Goal: Task Accomplishment & Management: Complete application form

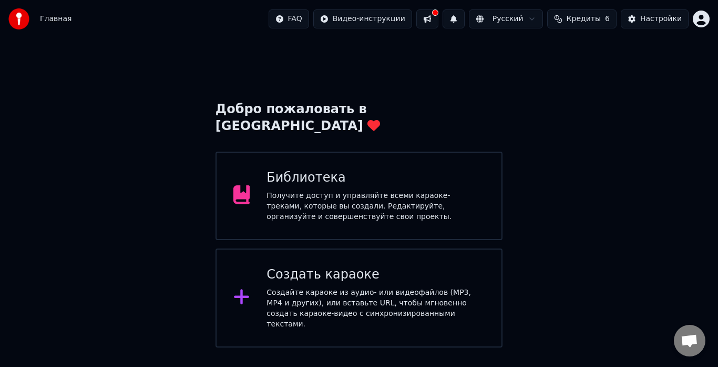
click at [350, 190] on div "Получите доступ и управляйте всеми караоке-треками, которые вы создали. Редакти…" at bounding box center [376, 206] width 218 height 32
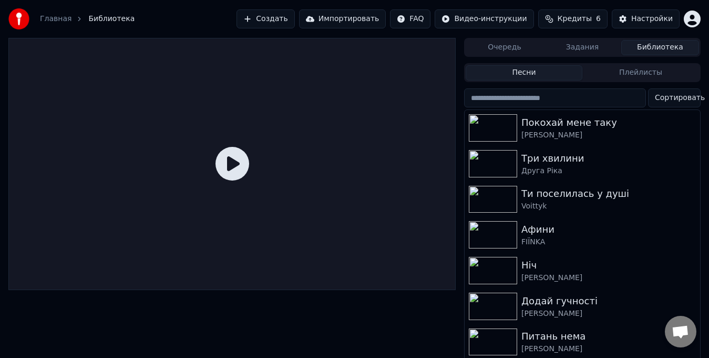
click at [269, 24] on button "Создать" at bounding box center [266, 18] width 58 height 19
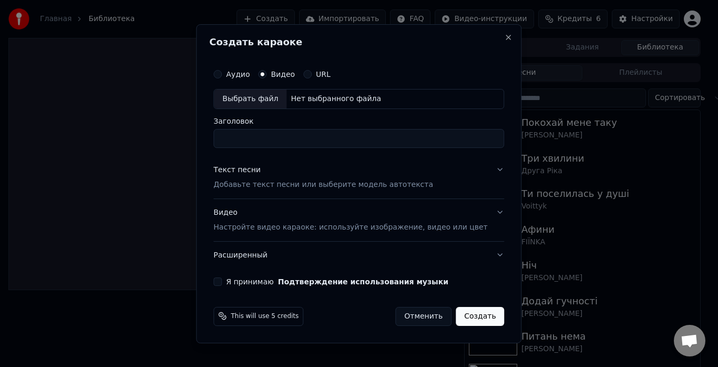
click at [252, 96] on div "Выбрать файл" at bounding box center [250, 98] width 73 height 19
type input "**********"
click at [242, 172] on div "Текст песни" at bounding box center [236, 170] width 47 height 11
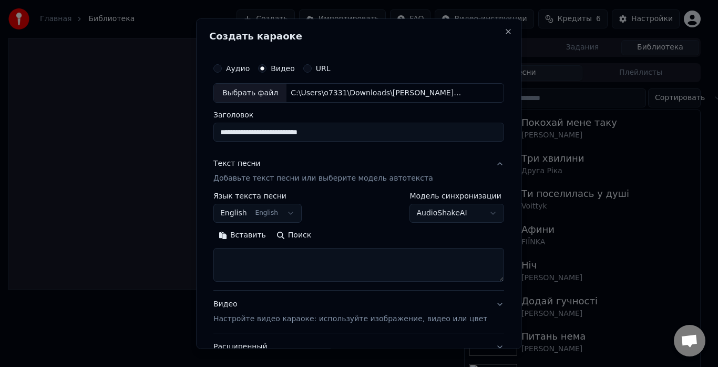
click at [252, 235] on button "Вставить" at bounding box center [242, 235] width 58 height 17
click at [240, 312] on div "Видео Настройте видео караоке: используйте изображение, видео или цвет" at bounding box center [350, 311] width 274 height 25
type textarea "**********"
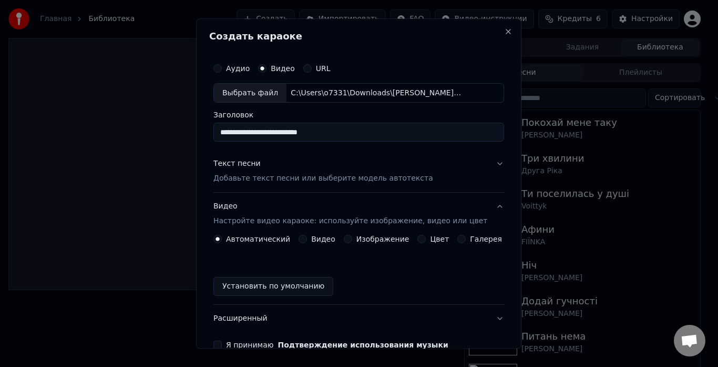
click at [304, 242] on button "Видео" at bounding box center [303, 239] width 8 height 8
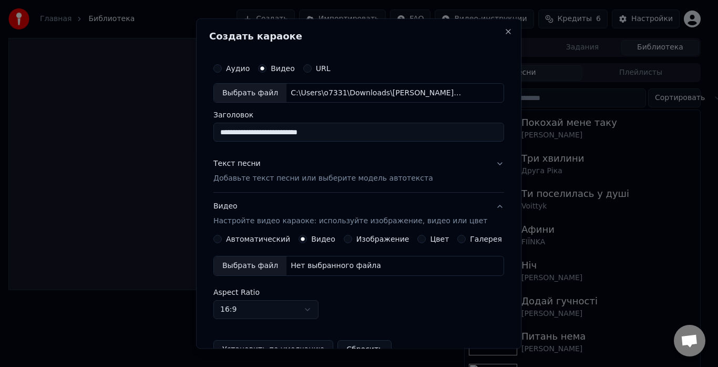
click at [272, 264] on div "Выбрать файл" at bounding box center [250, 266] width 73 height 19
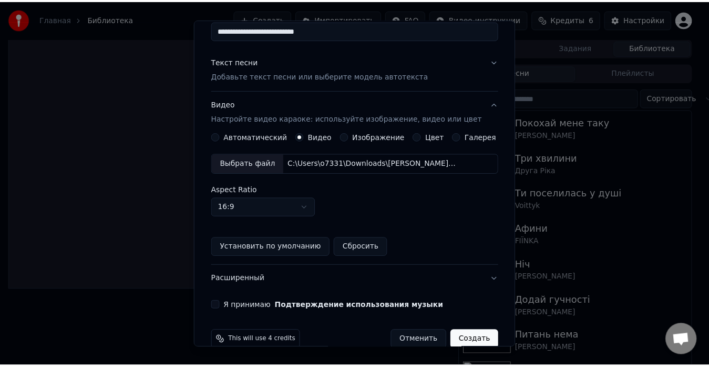
scroll to position [121, 0]
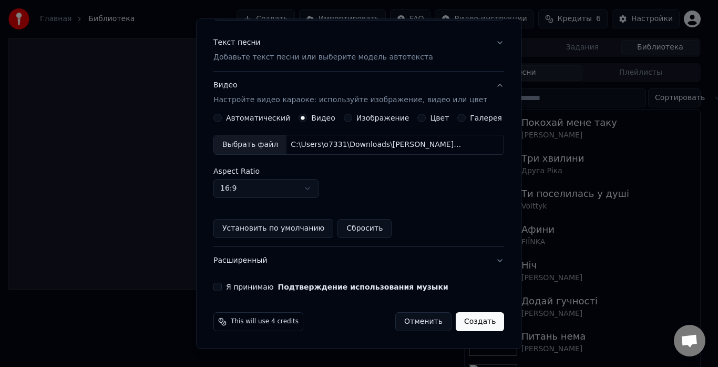
click at [246, 283] on label "Я принимаю Подтверждение использования музыки" at bounding box center [337, 286] width 222 height 7
click at [222, 283] on button "Я принимаю Подтверждение использования музыки" at bounding box center [217, 287] width 8 height 8
click at [470, 324] on button "Создать" at bounding box center [480, 321] width 48 height 19
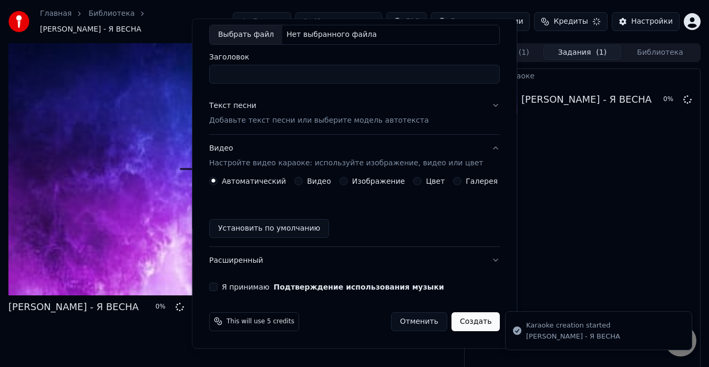
scroll to position [0, 0]
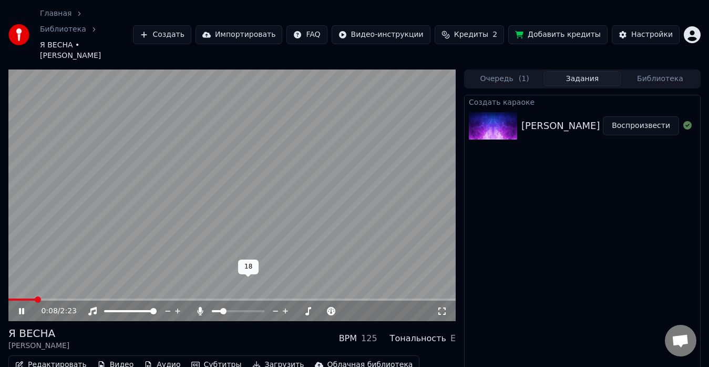
click at [221, 310] on span at bounding box center [238, 311] width 53 height 2
click at [231, 310] on span at bounding box center [238, 311] width 53 height 2
click at [237, 310] on span at bounding box center [238, 311] width 53 height 2
click at [10, 271] on video at bounding box center [231, 195] width 447 height 252
click at [10, 298] on span at bounding box center [9, 299] width 3 height 2
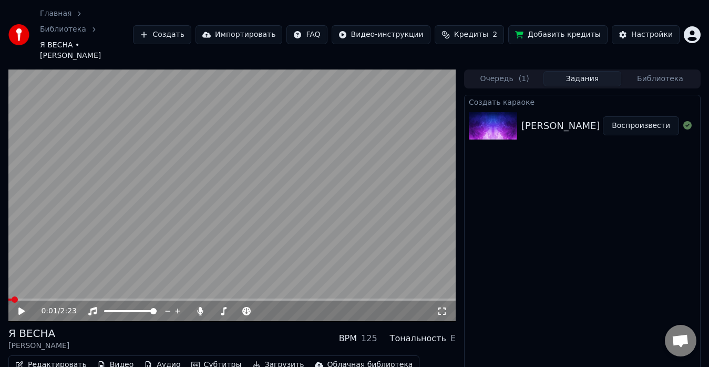
click at [18, 307] on icon at bounding box center [29, 311] width 24 height 8
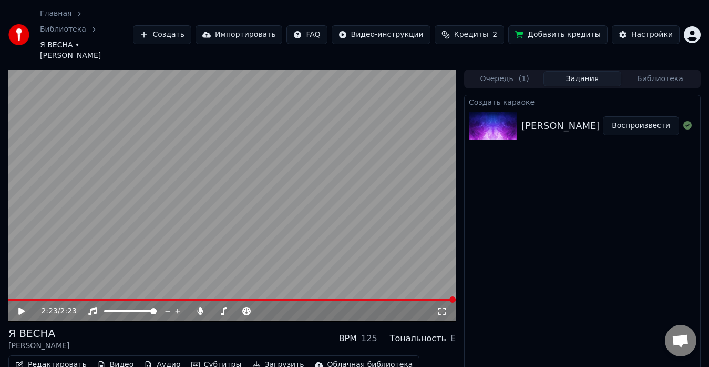
click at [77, 298] on span at bounding box center [231, 299] width 447 height 2
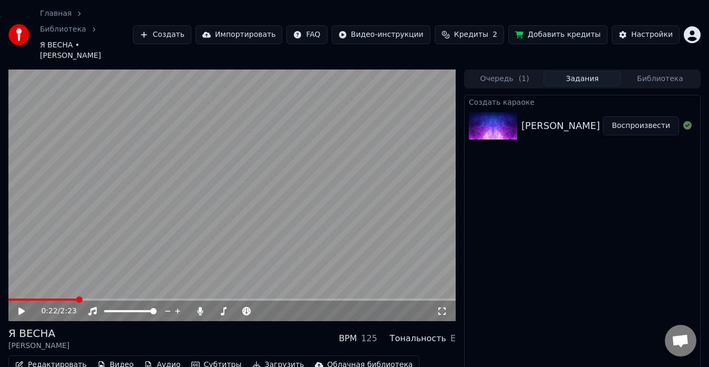
click at [24, 307] on icon at bounding box center [29, 311] width 24 height 8
click at [224, 310] on span at bounding box center [224, 311] width 25 height 2
click at [217, 308] on span at bounding box center [220, 311] width 6 height 6
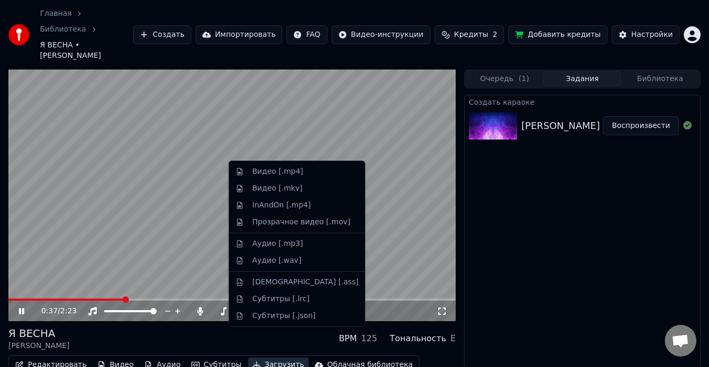
click at [248, 357] on button "Загрузить" at bounding box center [278, 364] width 60 height 15
click at [260, 174] on div "Видео [.mp4]" at bounding box center [277, 171] width 51 height 11
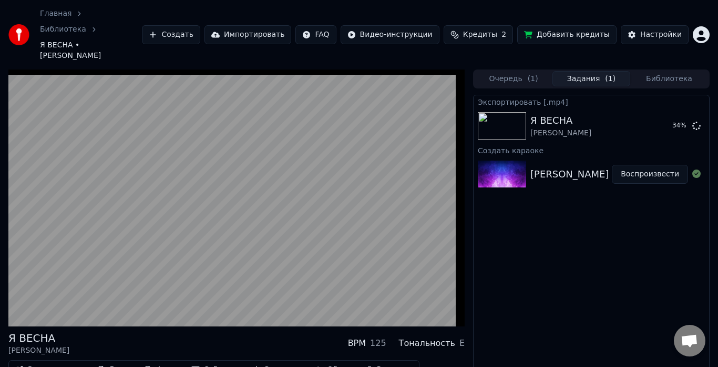
click at [693, 17] on html "Главная Библиотека Я ВЕСНА • НАТАЛІЯ МОГИЛЕВСЬКА Создать Импортировать FAQ Виде…" at bounding box center [359, 183] width 718 height 367
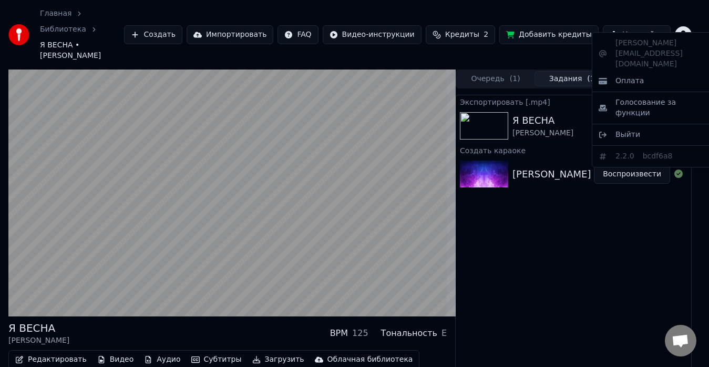
click at [530, 225] on html "Главная Библиотека Я ВЕСНА • НАТАЛІЯ МОГИЛЕВСЬКА Создать Импортировать FAQ Виде…" at bounding box center [354, 183] width 709 height 367
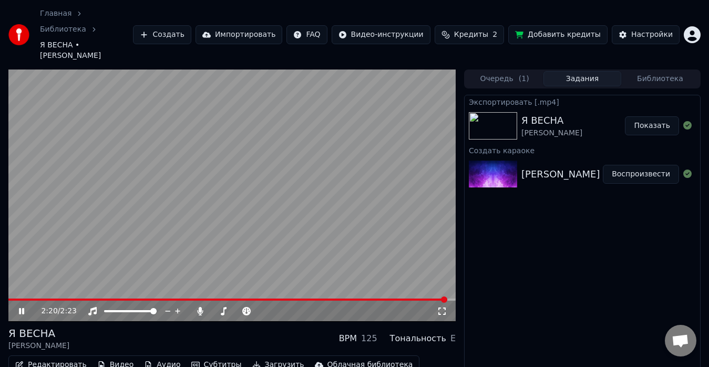
click at [652, 116] on button "Показать" at bounding box center [652, 125] width 54 height 19
click at [226, 8] on div "Главная Библиотека Я ВЕСНА • НАТАЛІЯ МОГИЛЕВСЬКА Создать Импортировать FAQ Виде…" at bounding box center [354, 34] width 709 height 69
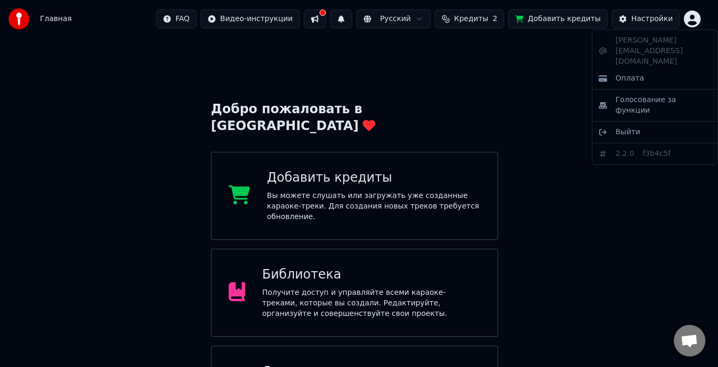
click at [687, 20] on html "Главная FAQ Видео-инструкции Русский Кредиты 2 Добавить кредиты Настройки Добро…" at bounding box center [359, 222] width 718 height 444
click at [620, 127] on span "Выйти" at bounding box center [628, 132] width 25 height 11
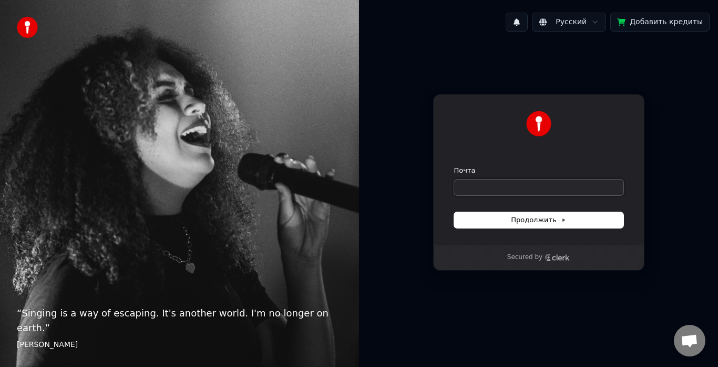
click at [504, 184] on input "Почта" at bounding box center [538, 187] width 169 height 16
type input "*"
click at [504, 217] on button "Продолжить" at bounding box center [538, 220] width 169 height 16
click at [496, 186] on input "**********" at bounding box center [538, 187] width 169 height 16
click at [454, 166] on button "submit" at bounding box center [454, 166] width 0 height 0
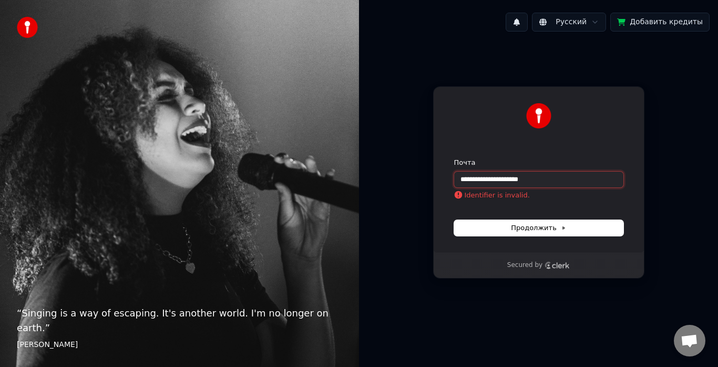
click at [482, 180] on input "**********" at bounding box center [538, 179] width 169 height 16
click at [463, 179] on input "**********" at bounding box center [538, 179] width 169 height 16
click at [480, 222] on button "Продолжить" at bounding box center [538, 228] width 169 height 16
click at [484, 223] on button "Продолжить" at bounding box center [538, 228] width 169 height 16
click at [496, 178] on input "**********" at bounding box center [538, 179] width 169 height 16
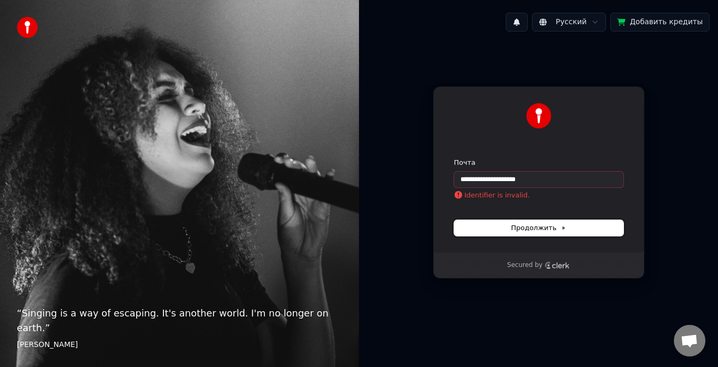
click at [492, 225] on button "Продолжить" at bounding box center [538, 228] width 169 height 16
type input "**********"
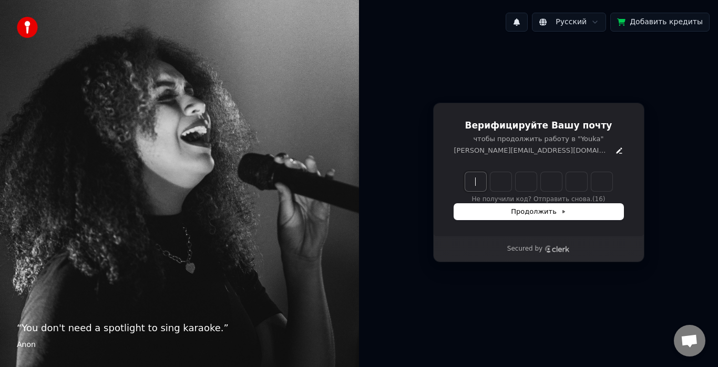
click at [480, 180] on input "Enter verification code" at bounding box center [549, 181] width 168 height 19
type input "******"
